Goal: Find specific page/section: Find specific page/section

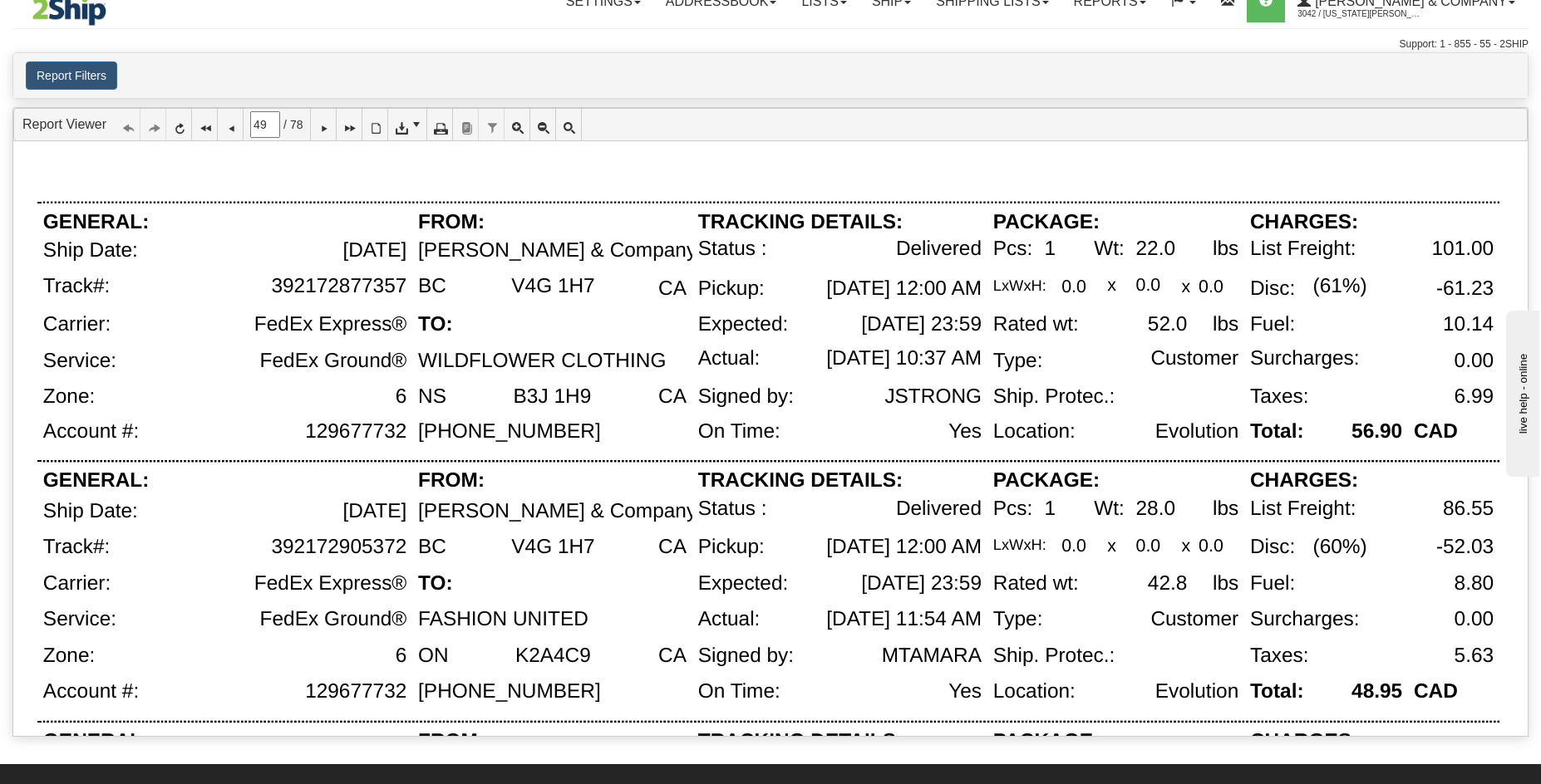
scroll to position [1082, 0]
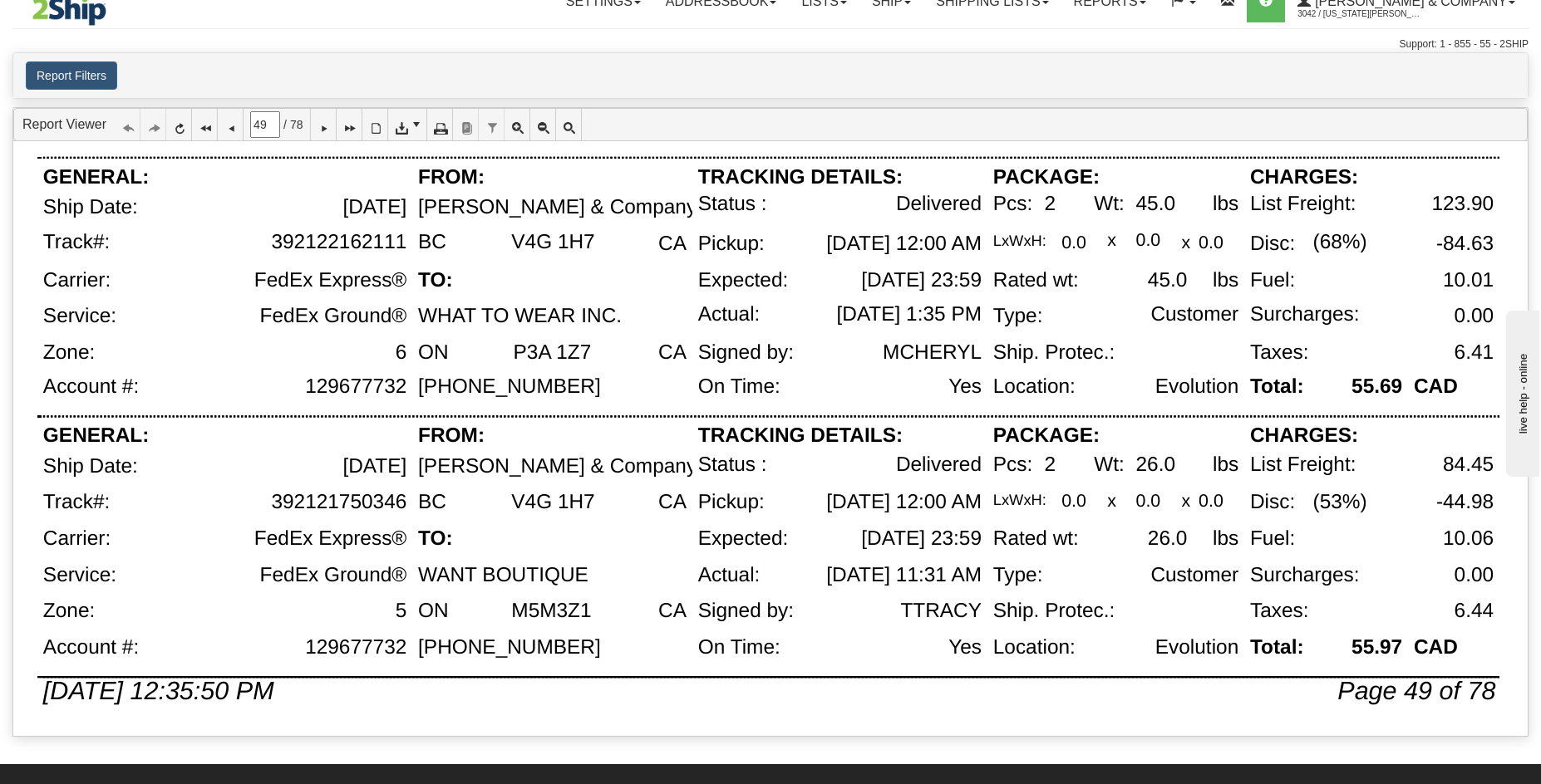
click at [1009, 60] on div "Report Filters User [US_STATE][PERSON_NAME] Client 3042 - [PERSON_NAME] & Compa…" at bounding box center [771, 75] width 1515 height 45
click at [231, 126] on icon at bounding box center [230, 124] width 12 height 12
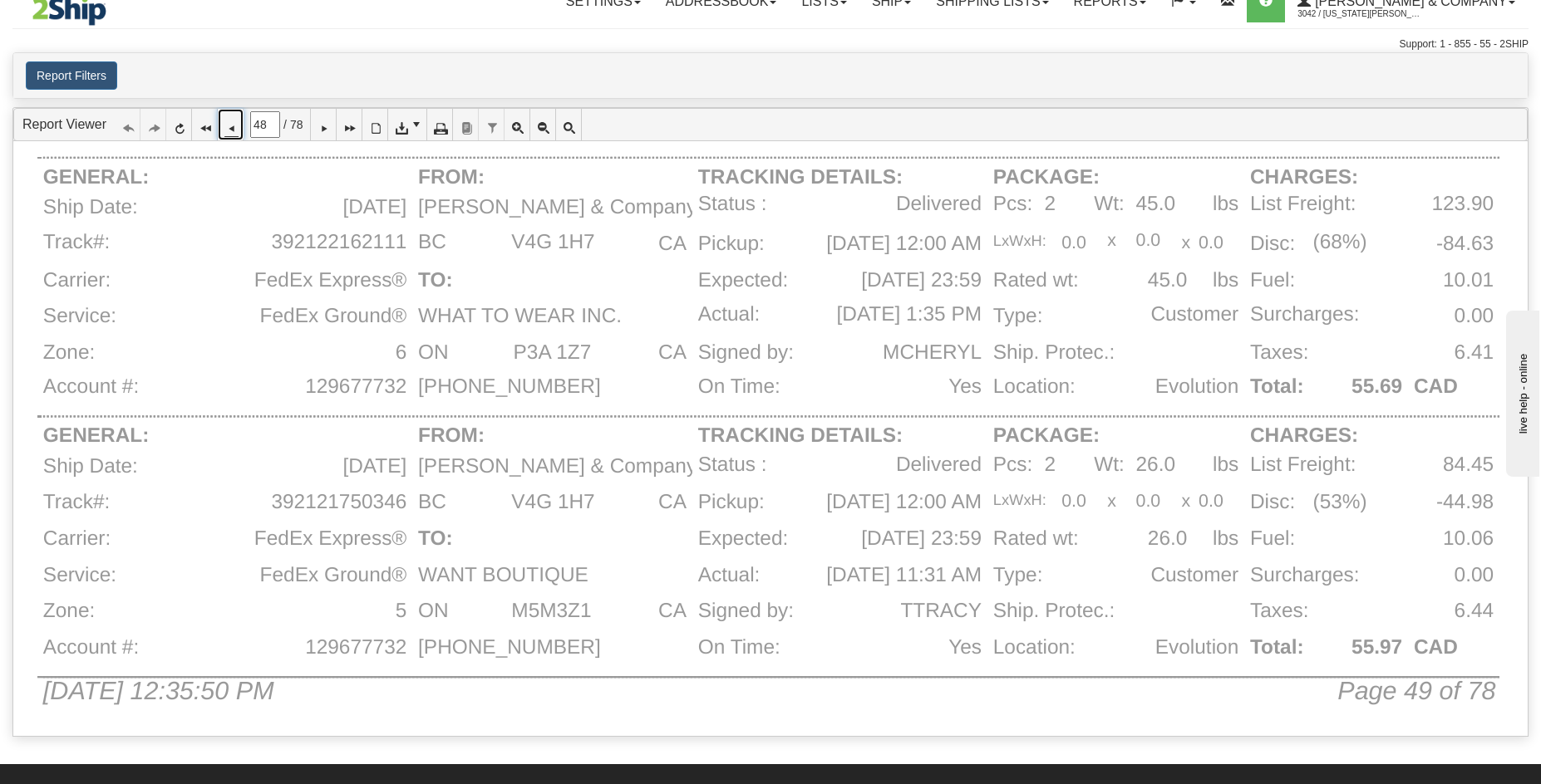
scroll to position [0, 0]
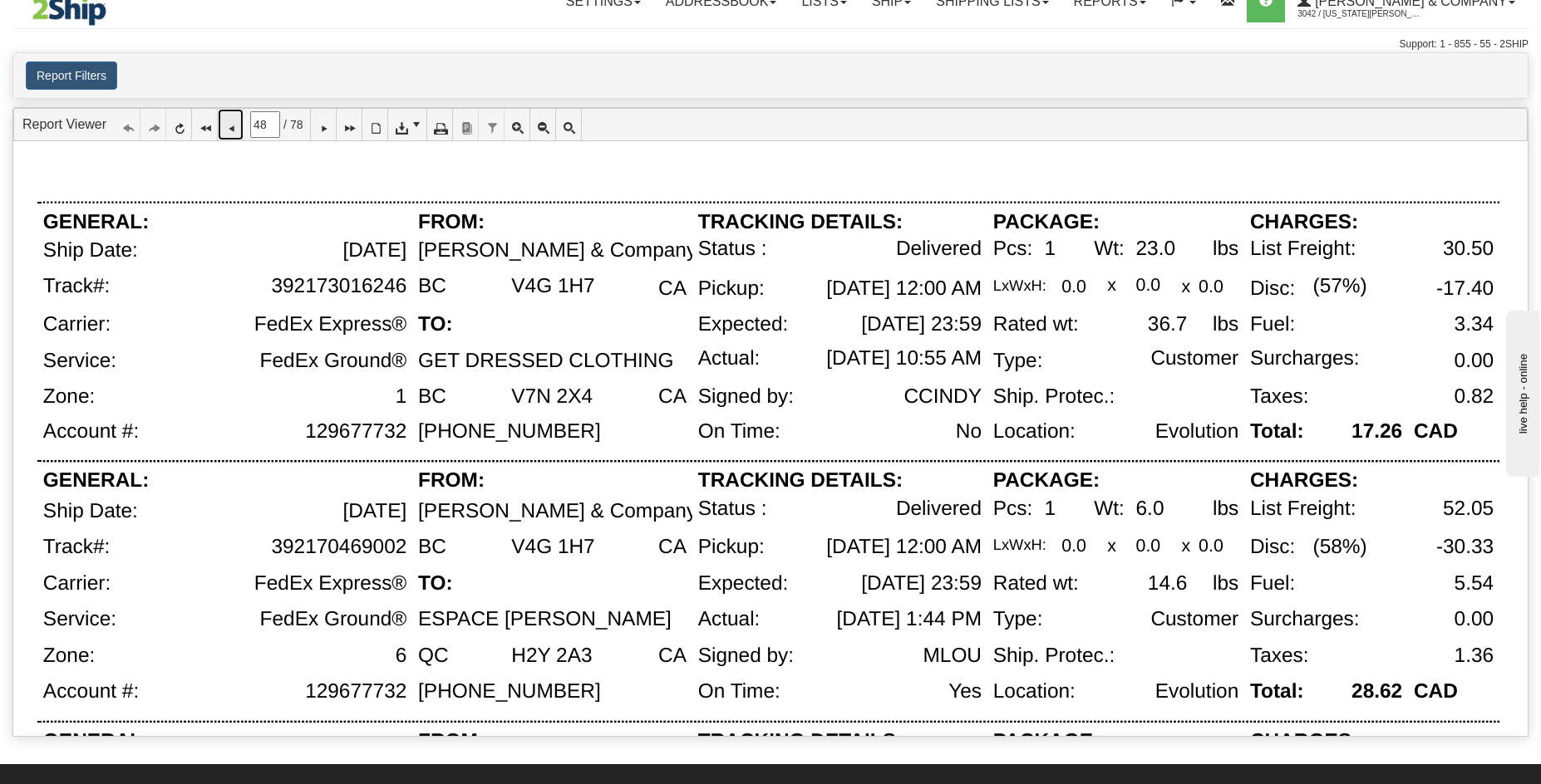
click at [236, 124] on icon at bounding box center [230, 124] width 12 height 12
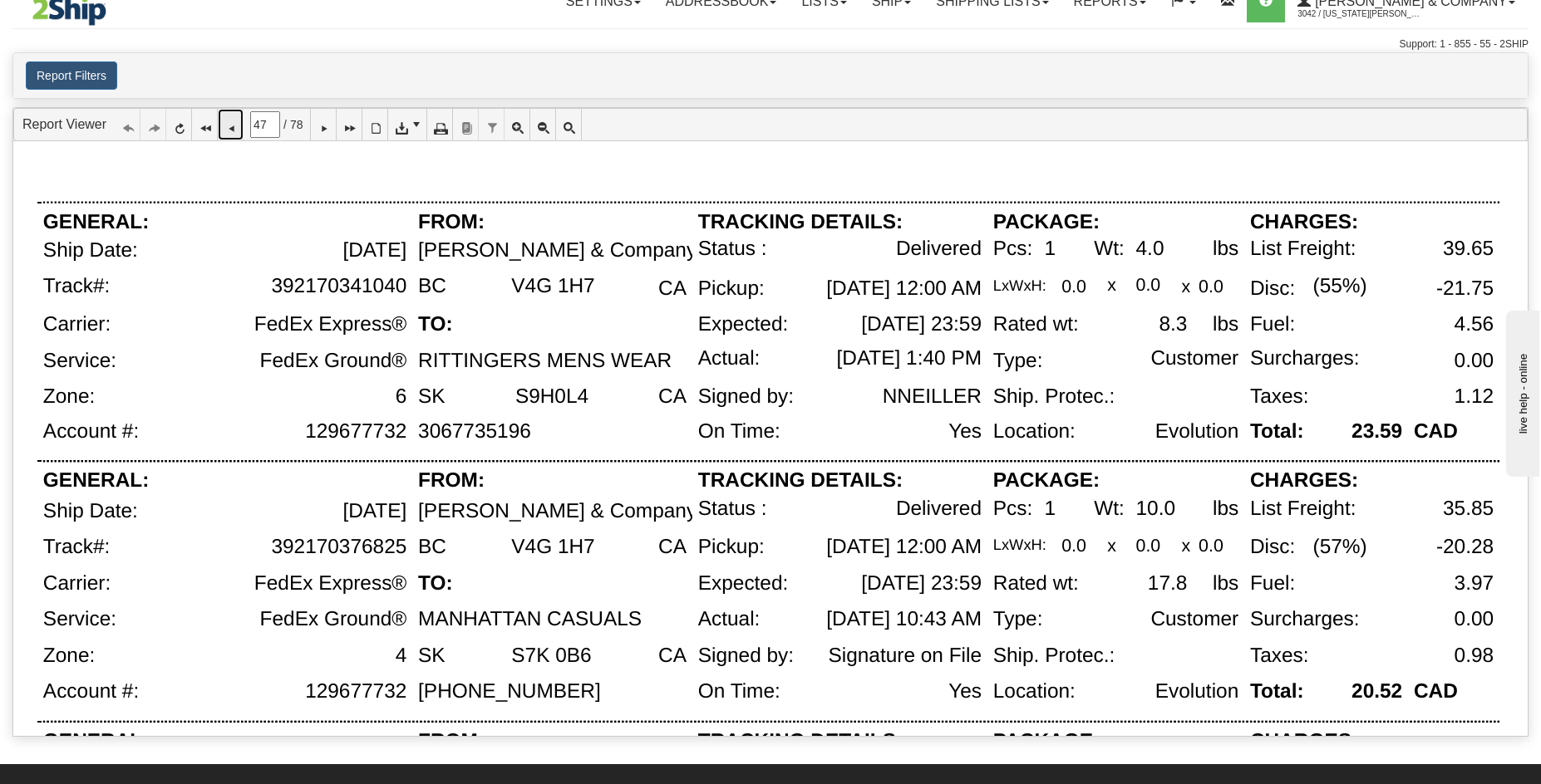
click at [233, 130] on icon at bounding box center [230, 124] width 12 height 12
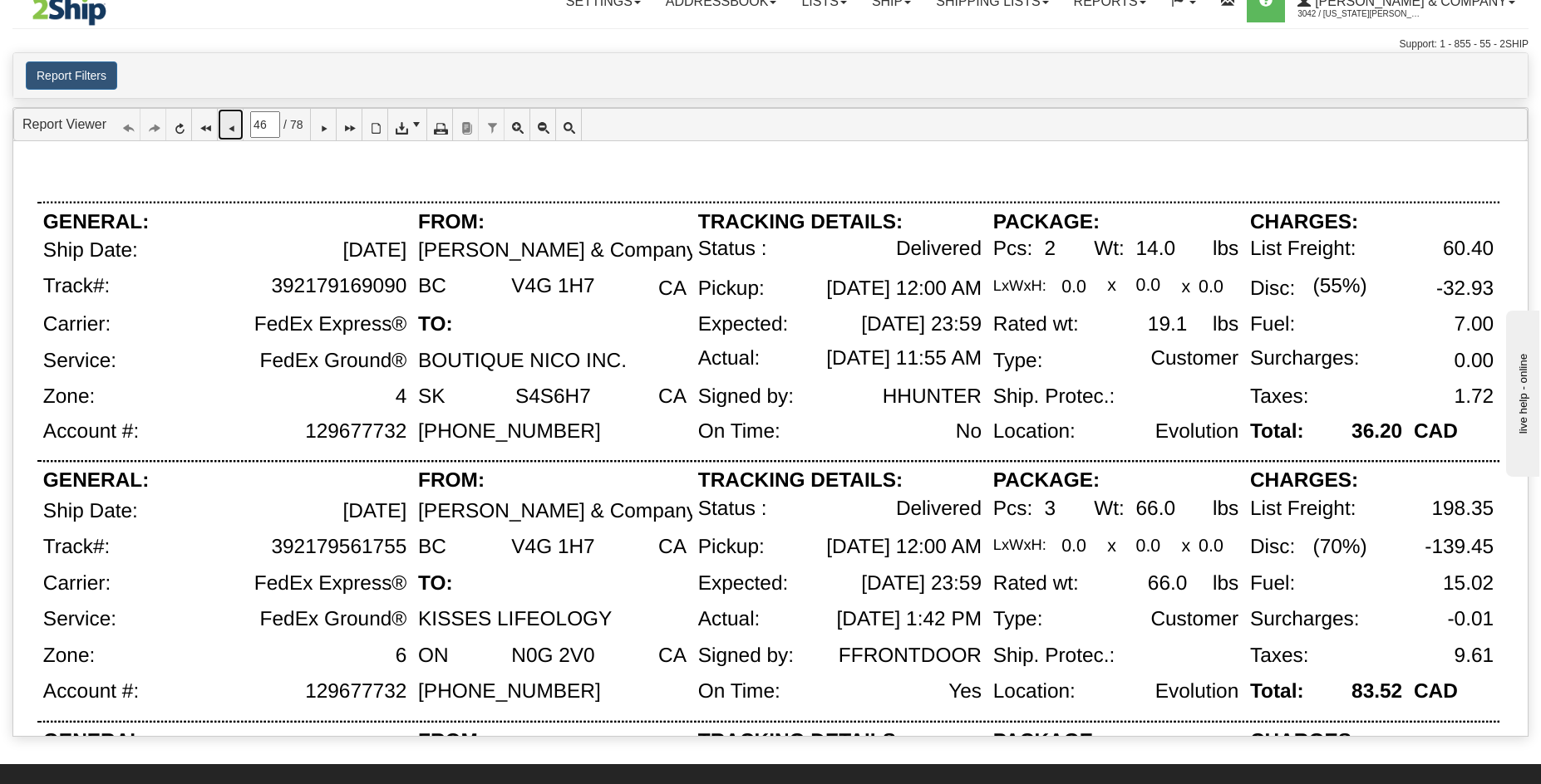
click at [232, 130] on icon at bounding box center [230, 124] width 12 height 12
click at [236, 128] on icon at bounding box center [230, 124] width 12 height 12
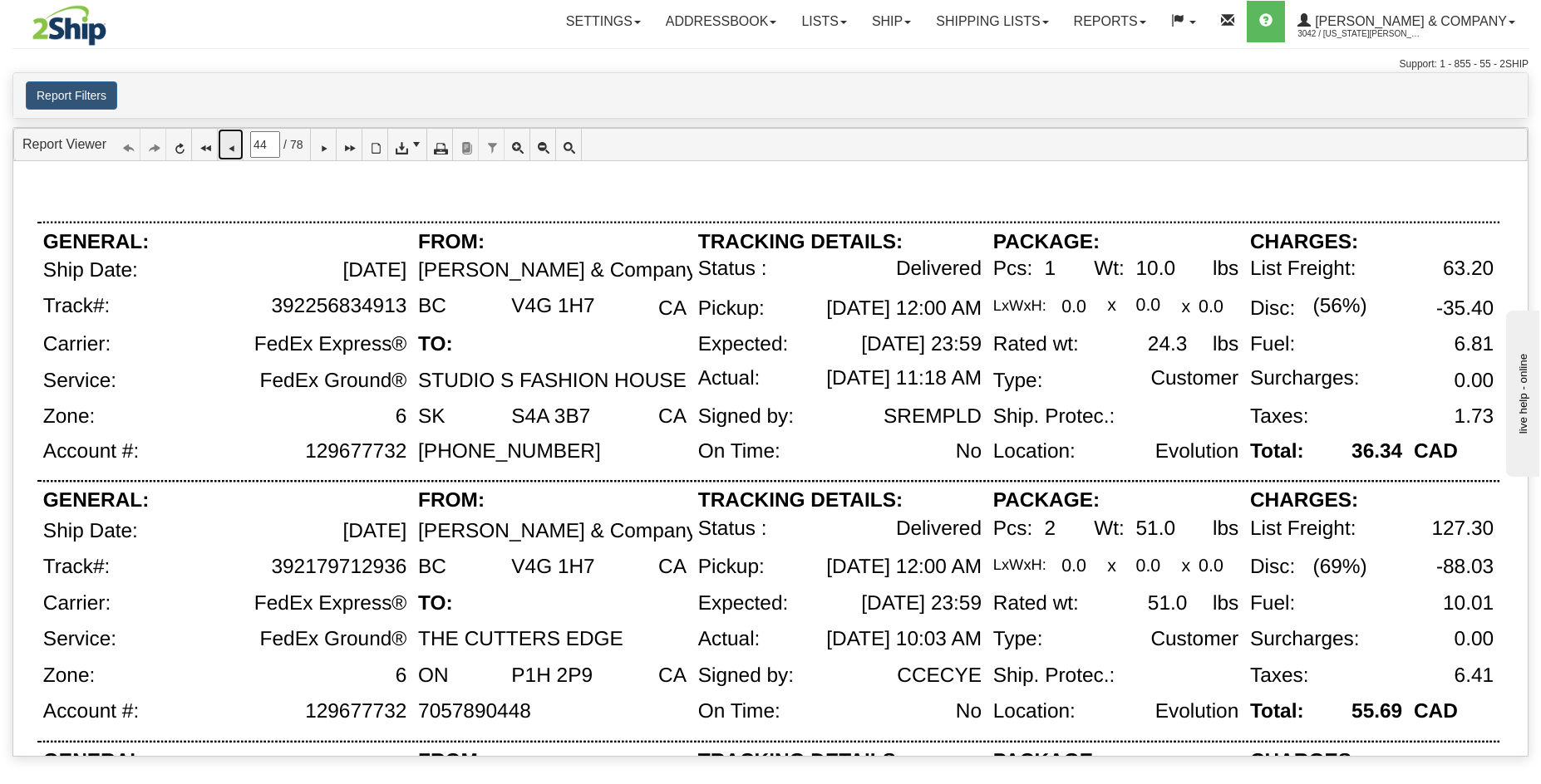
click at [231, 150] on icon at bounding box center [230, 144] width 12 height 12
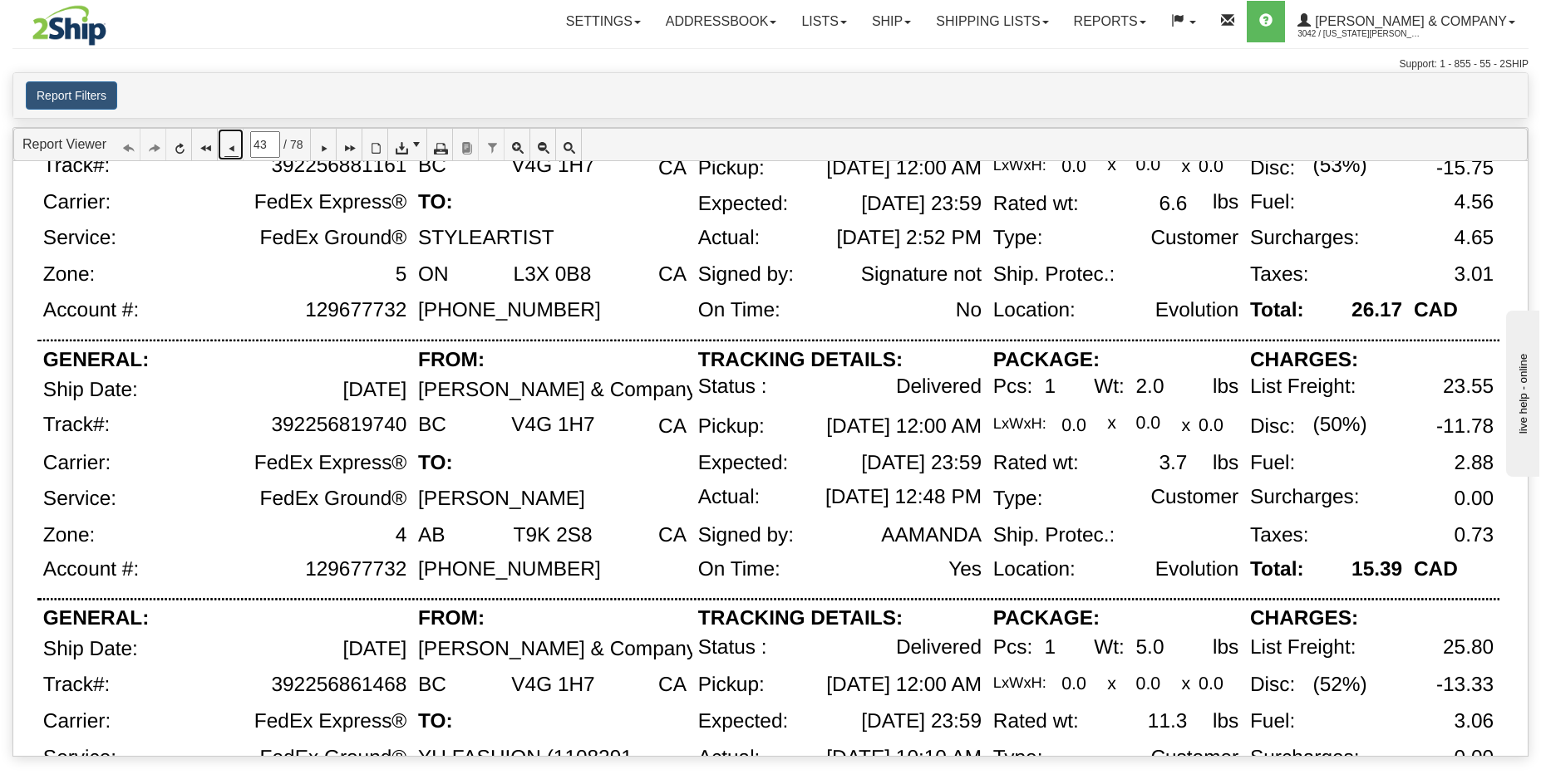
scroll to position [951, 0]
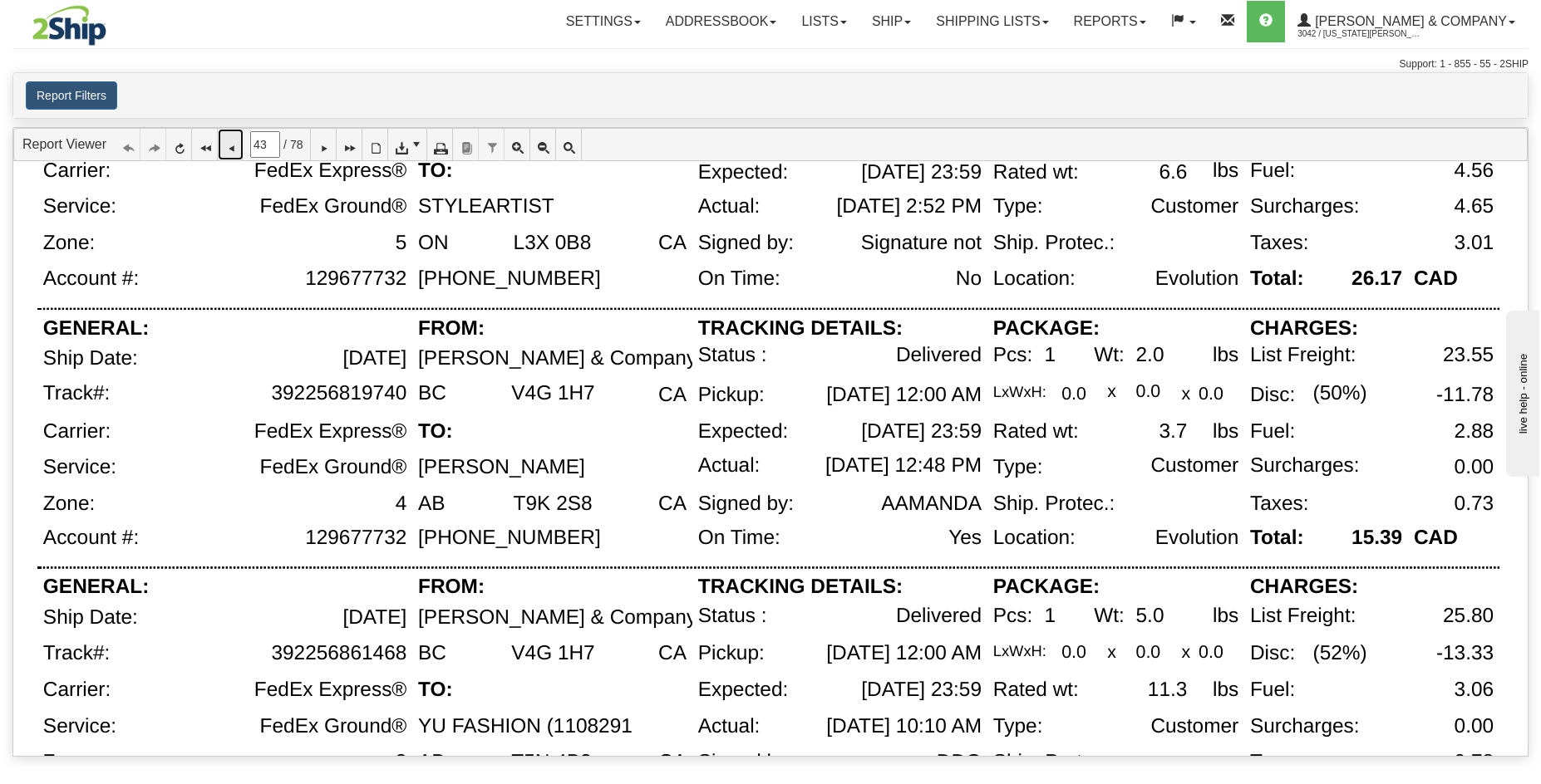
click at [232, 144] on icon at bounding box center [230, 144] width 12 height 12
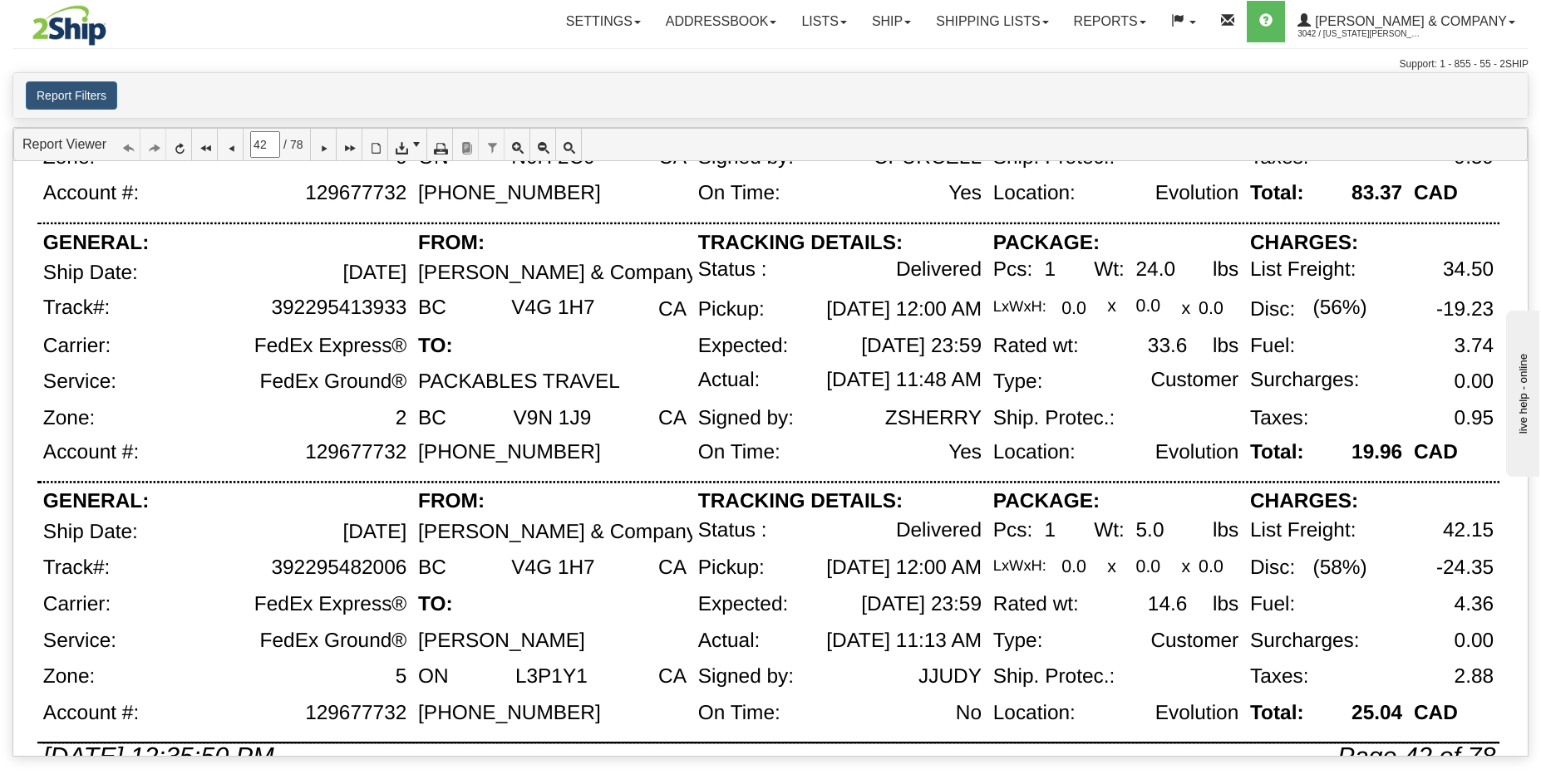
scroll to position [1082, 0]
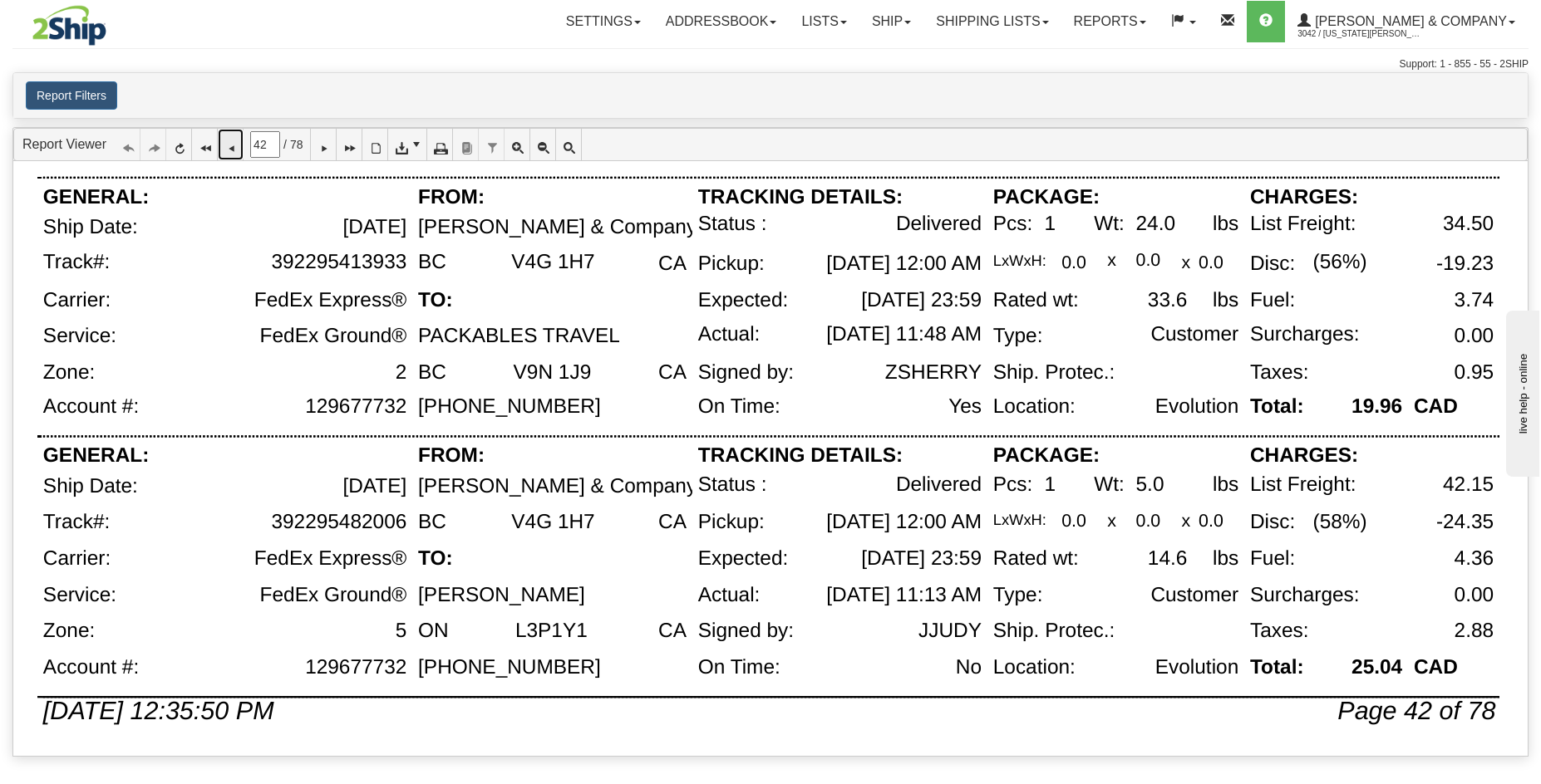
click at [234, 148] on icon at bounding box center [230, 144] width 12 height 12
click at [235, 156] on link at bounding box center [230, 144] width 26 height 32
click at [233, 150] on icon at bounding box center [230, 144] width 12 height 12
click at [236, 158] on link at bounding box center [230, 144] width 26 height 32
click at [230, 143] on icon at bounding box center [230, 144] width 12 height 12
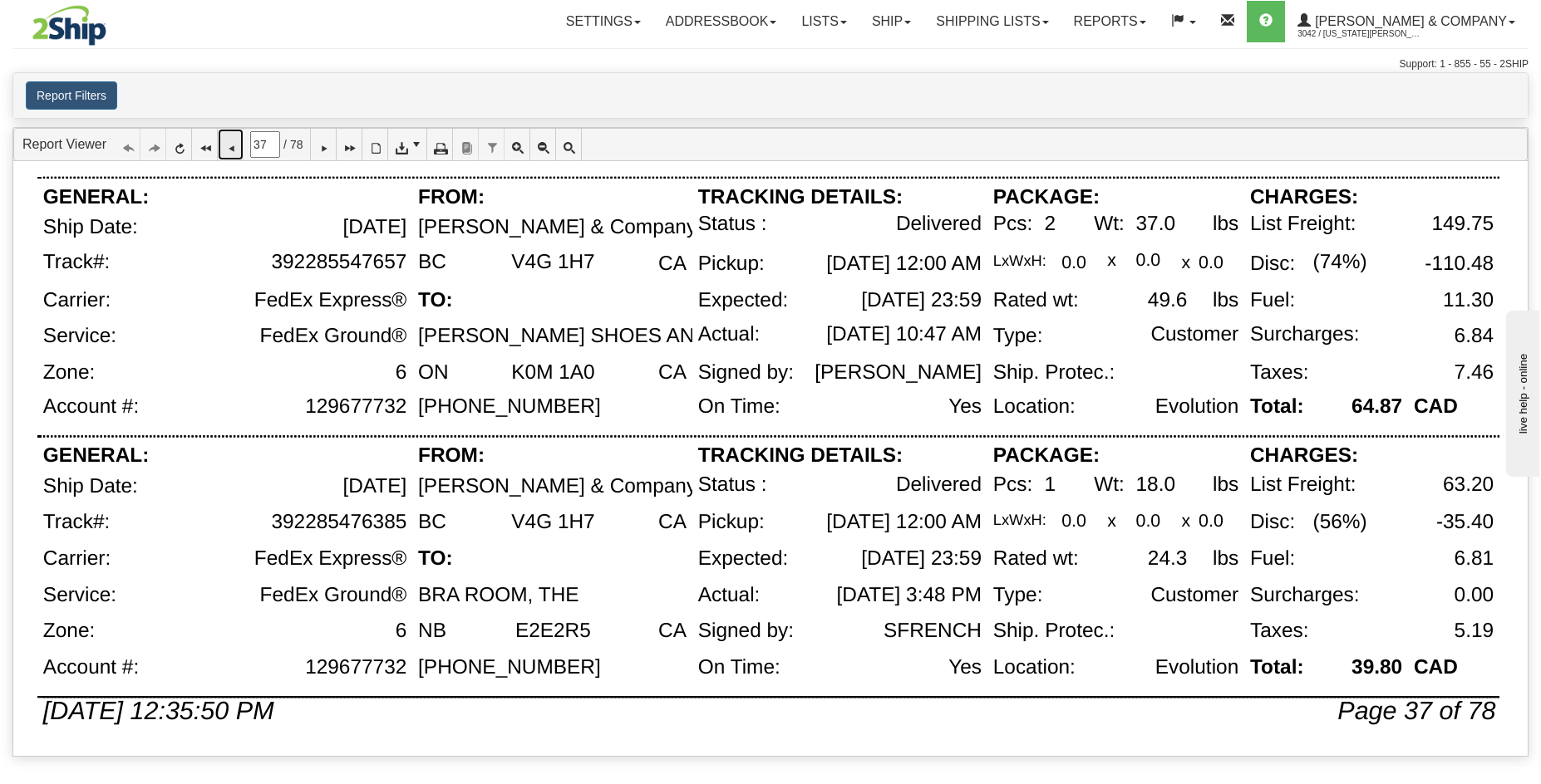
click at [234, 140] on icon at bounding box center [230, 144] width 12 height 12
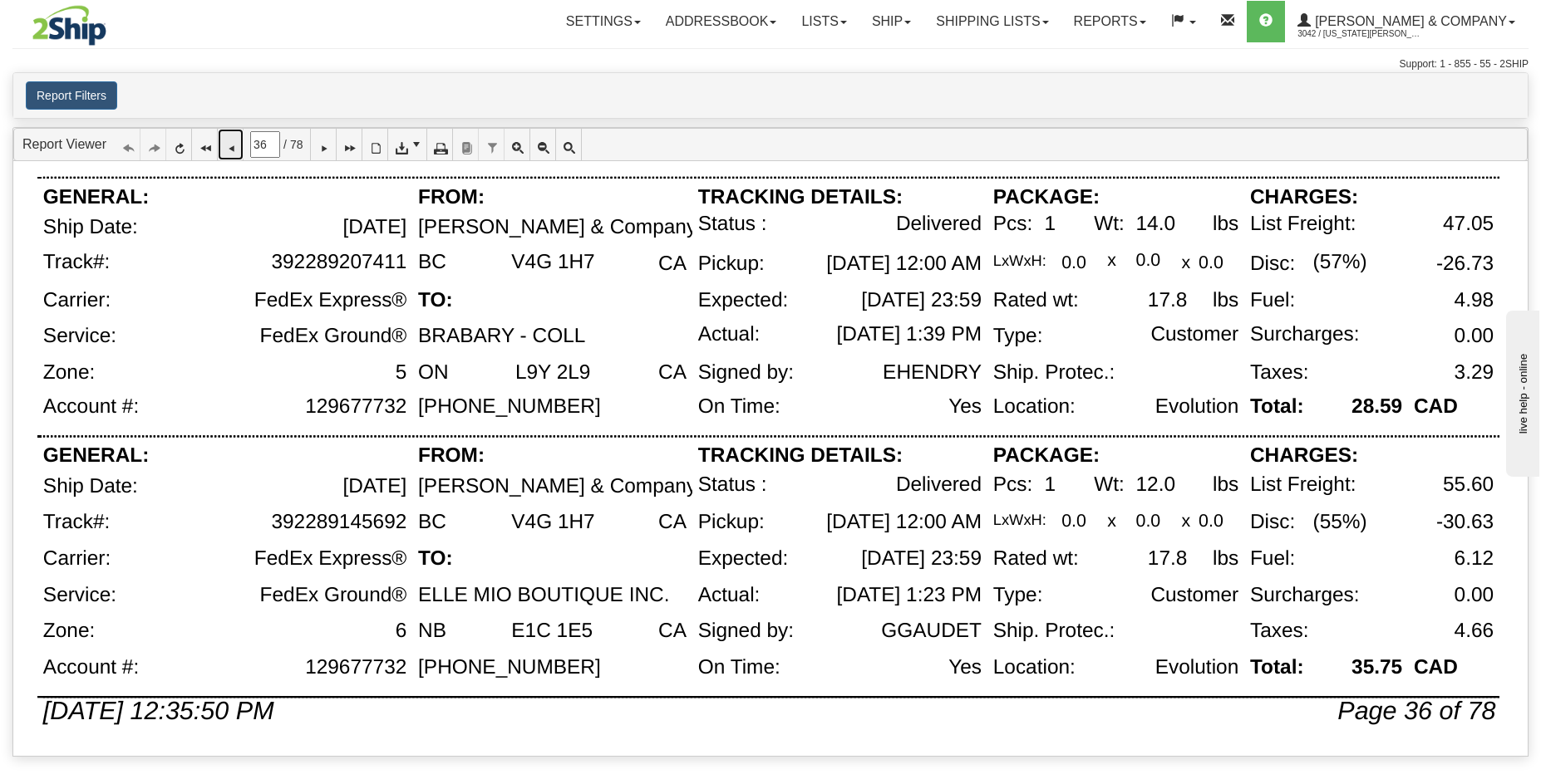
click at [236, 142] on icon at bounding box center [230, 144] width 12 height 12
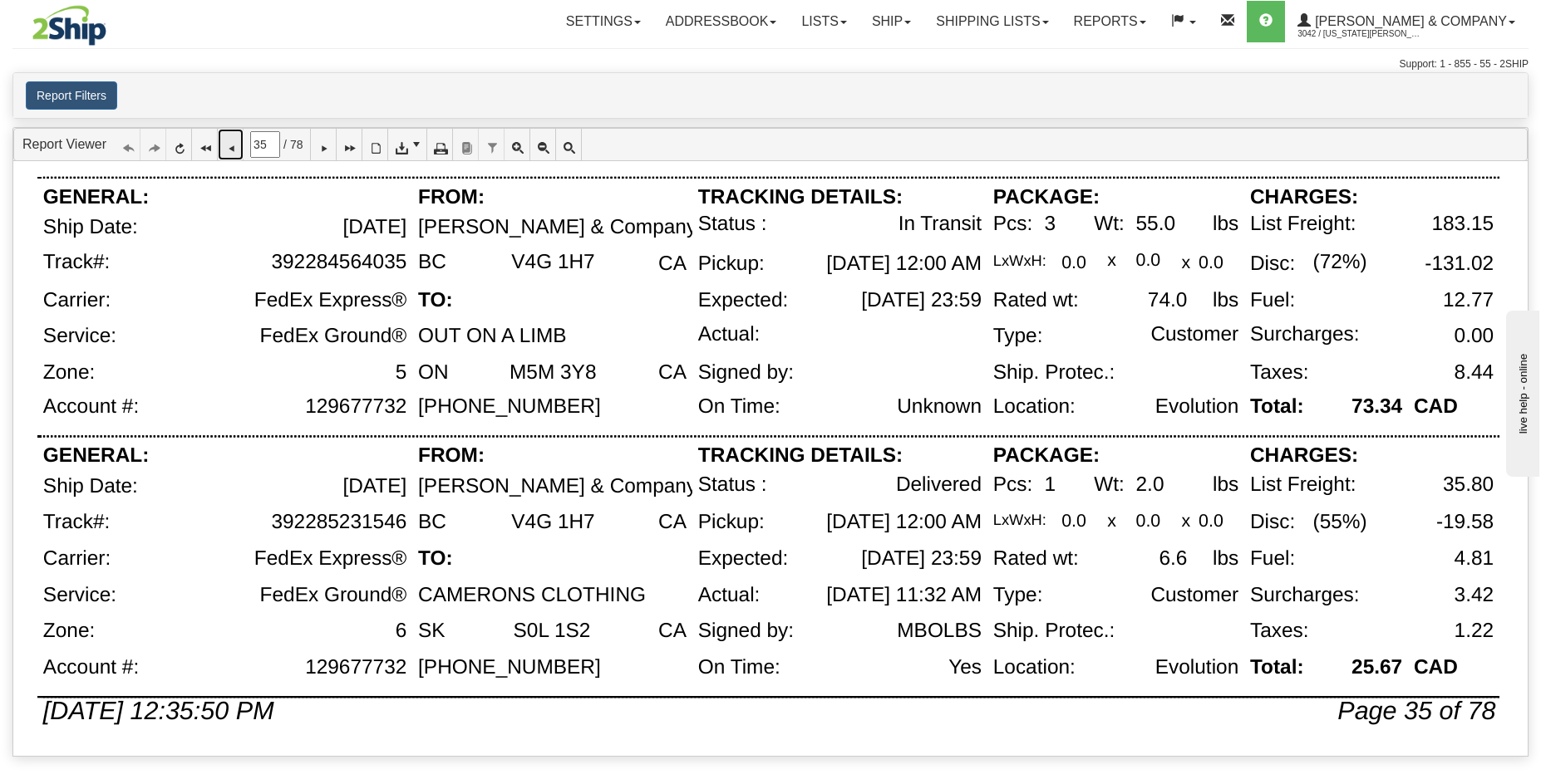
click at [236, 147] on icon at bounding box center [230, 144] width 12 height 12
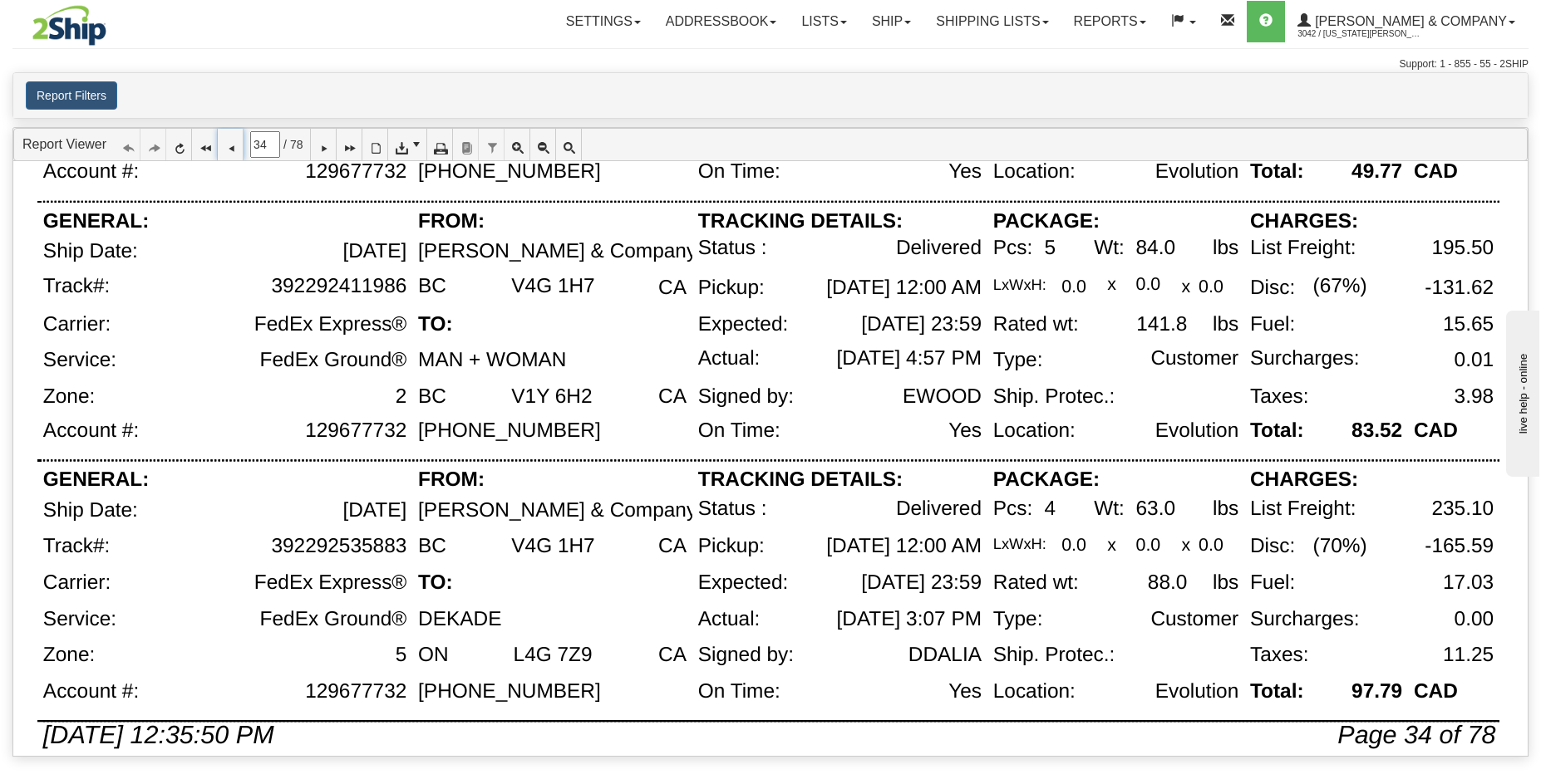
scroll to position [1036, 0]
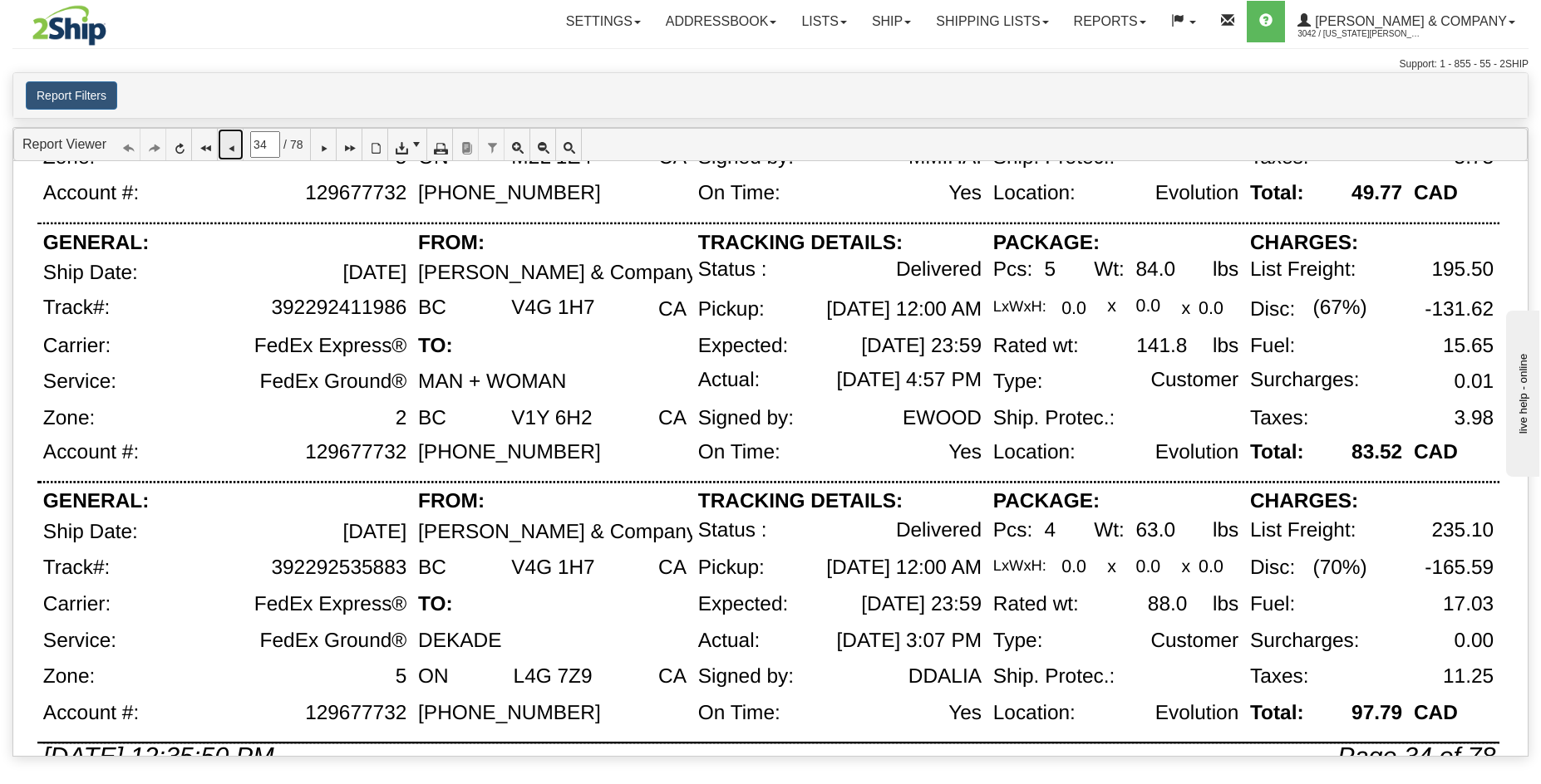
click at [233, 150] on icon at bounding box center [230, 144] width 12 height 12
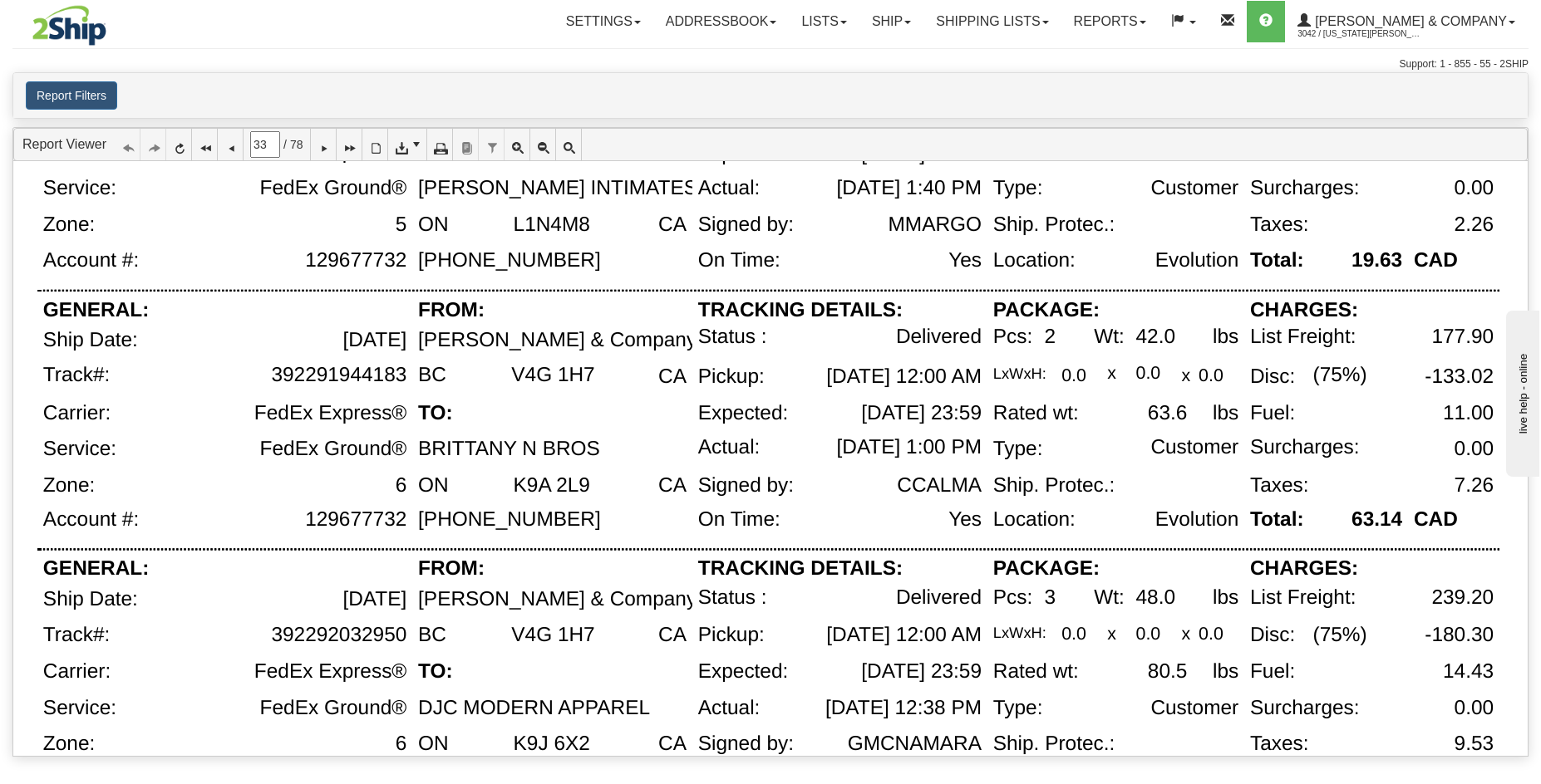
scroll to position [1082, 0]
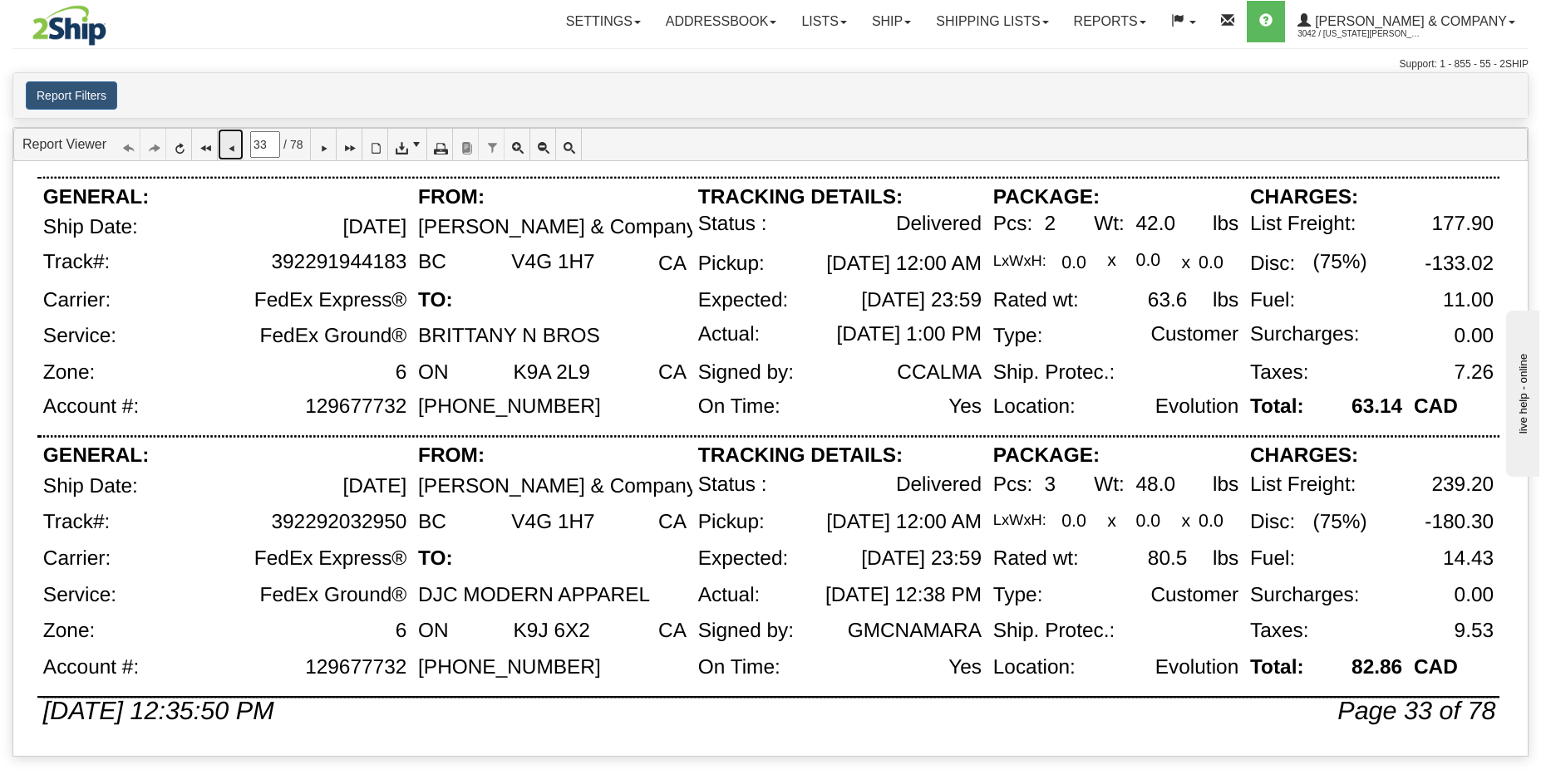
click at [244, 148] on link at bounding box center [230, 144] width 26 height 32
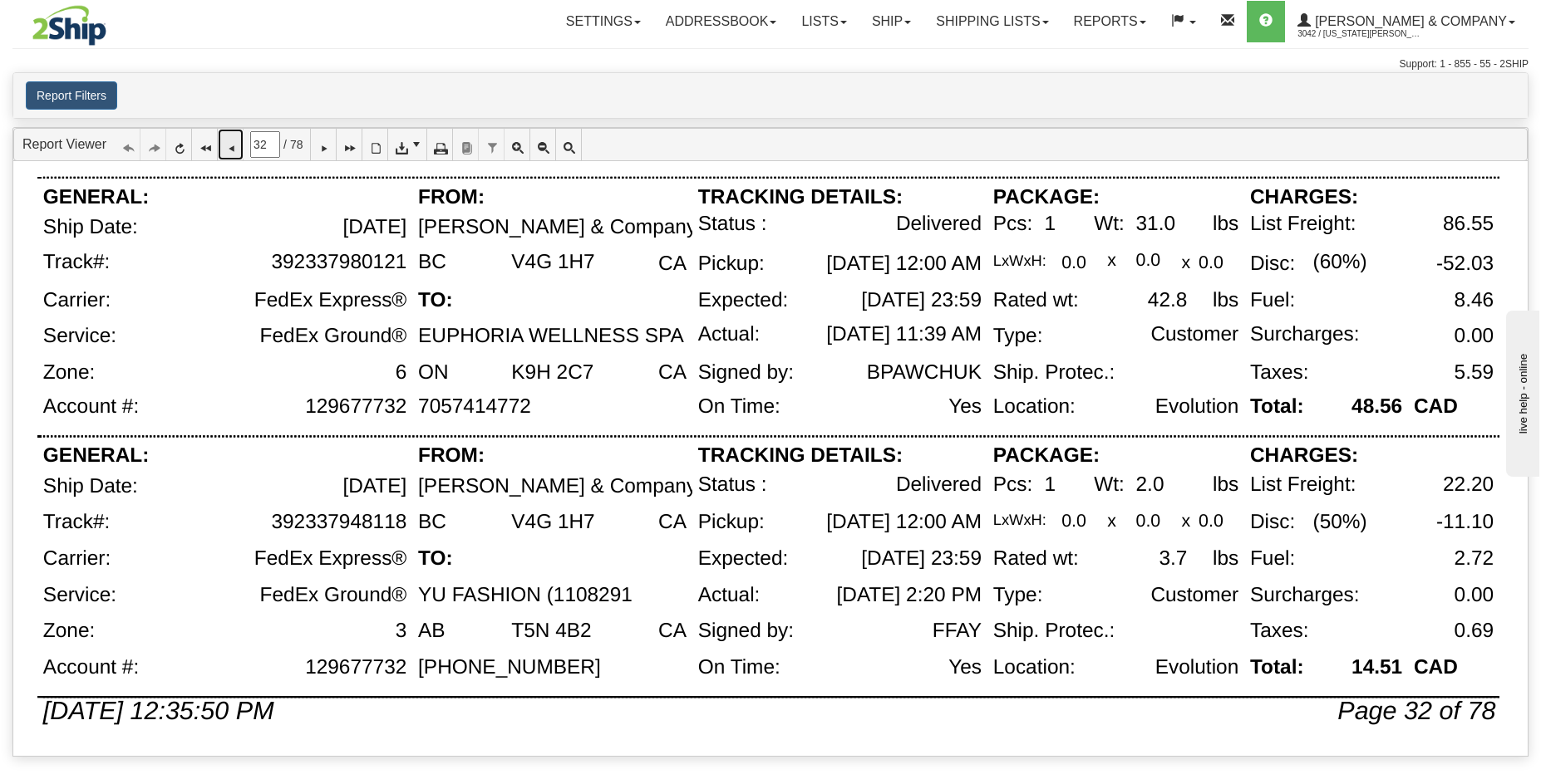
click at [236, 147] on icon at bounding box center [230, 144] width 12 height 12
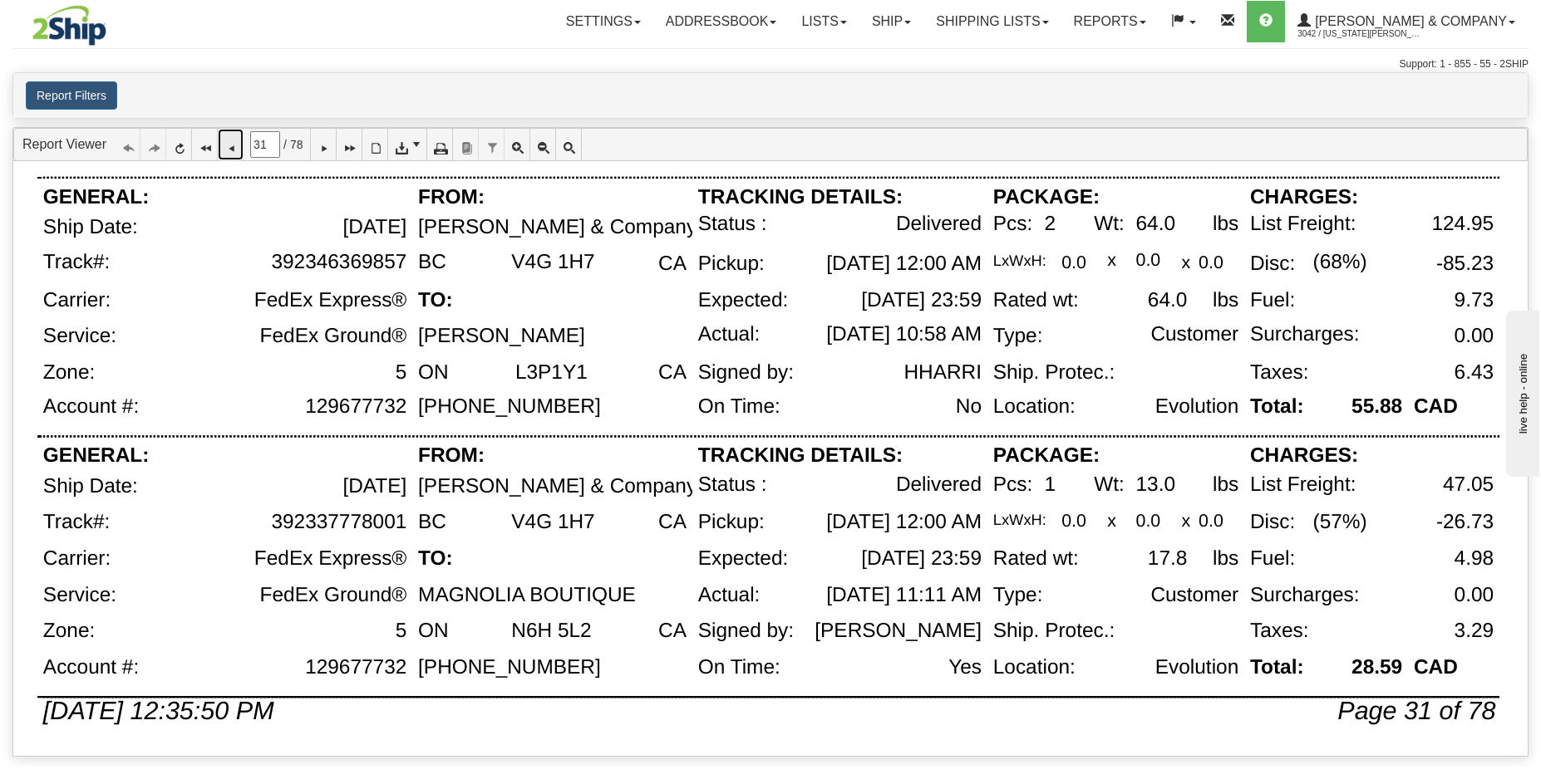
click at [236, 150] on icon at bounding box center [230, 144] width 12 height 12
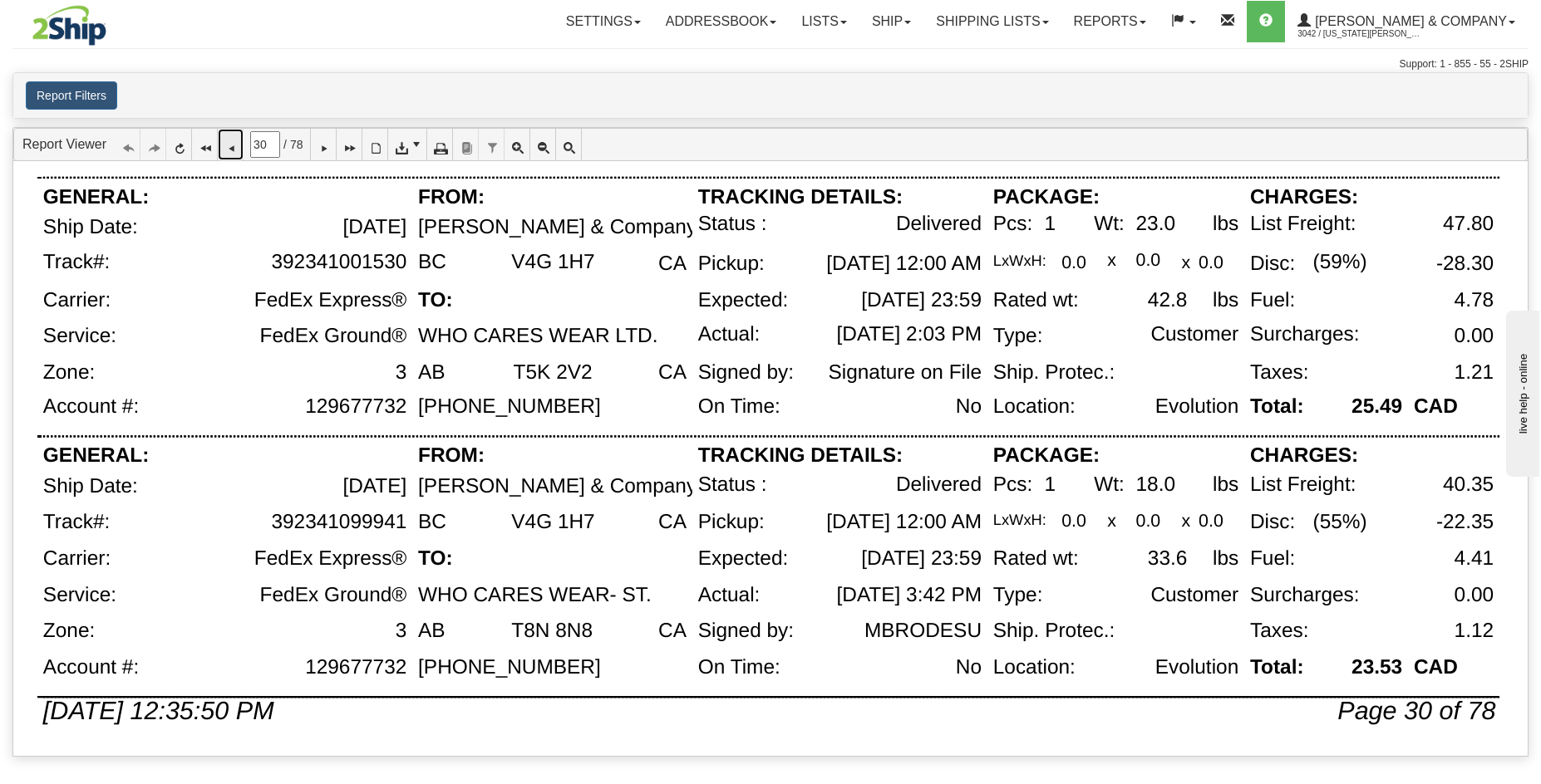
click at [236, 150] on icon at bounding box center [230, 144] width 12 height 12
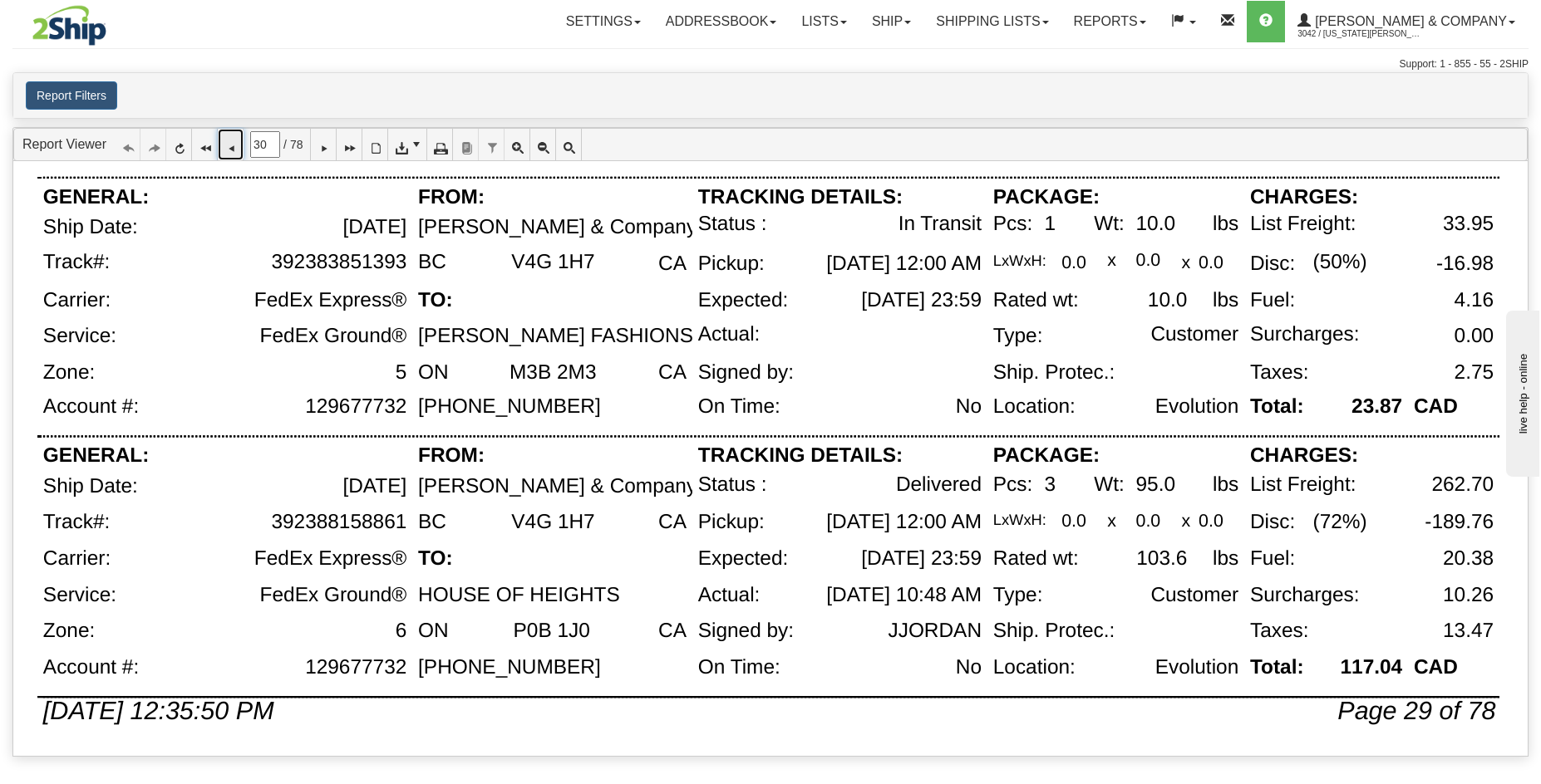
type input "29"
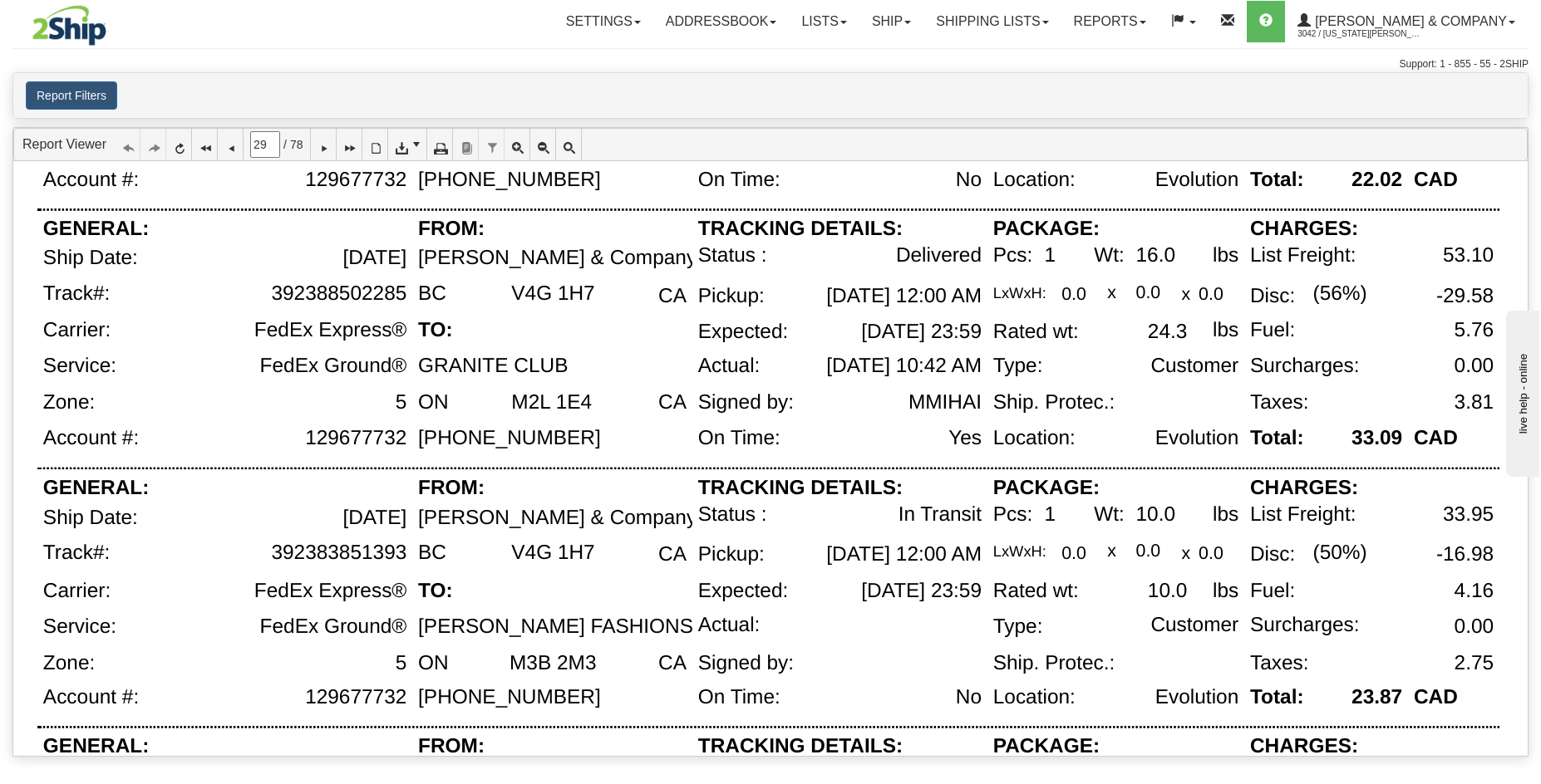
scroll to position [790, 0]
